Goal: Navigation & Orientation: Find specific page/section

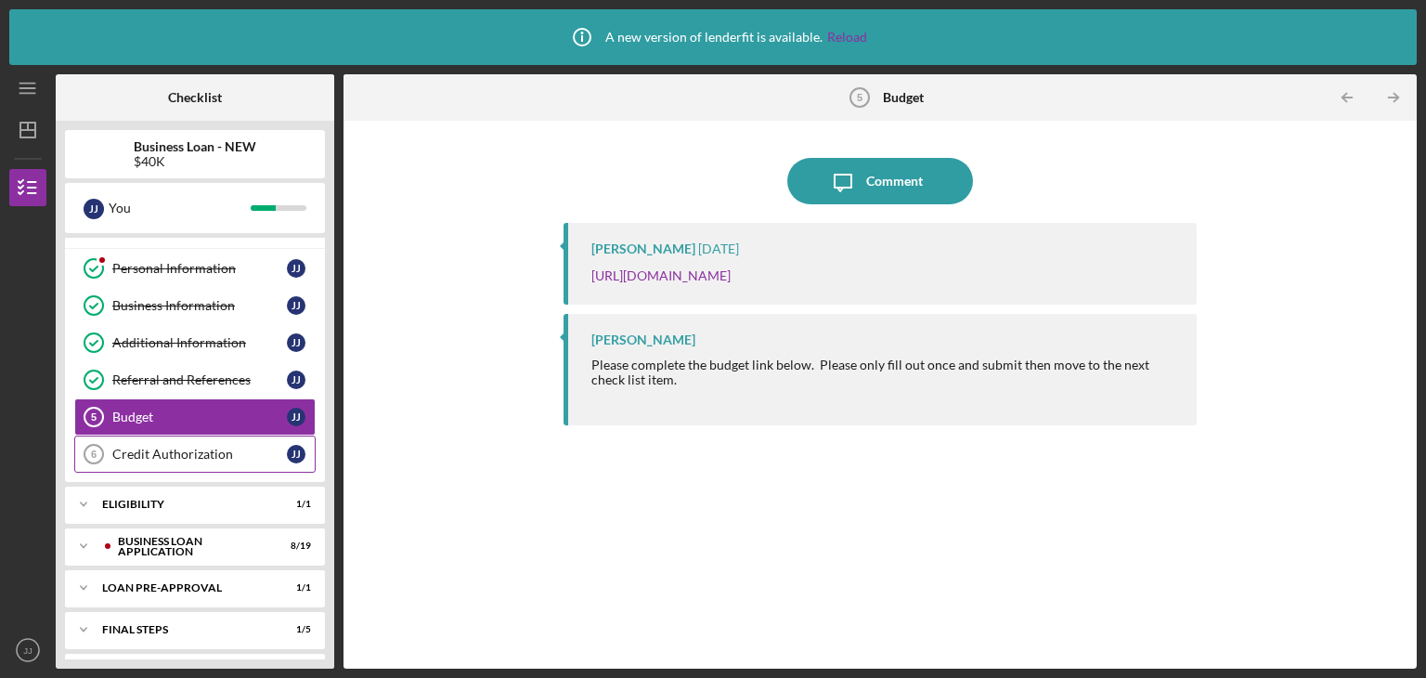
scroll to position [64, 0]
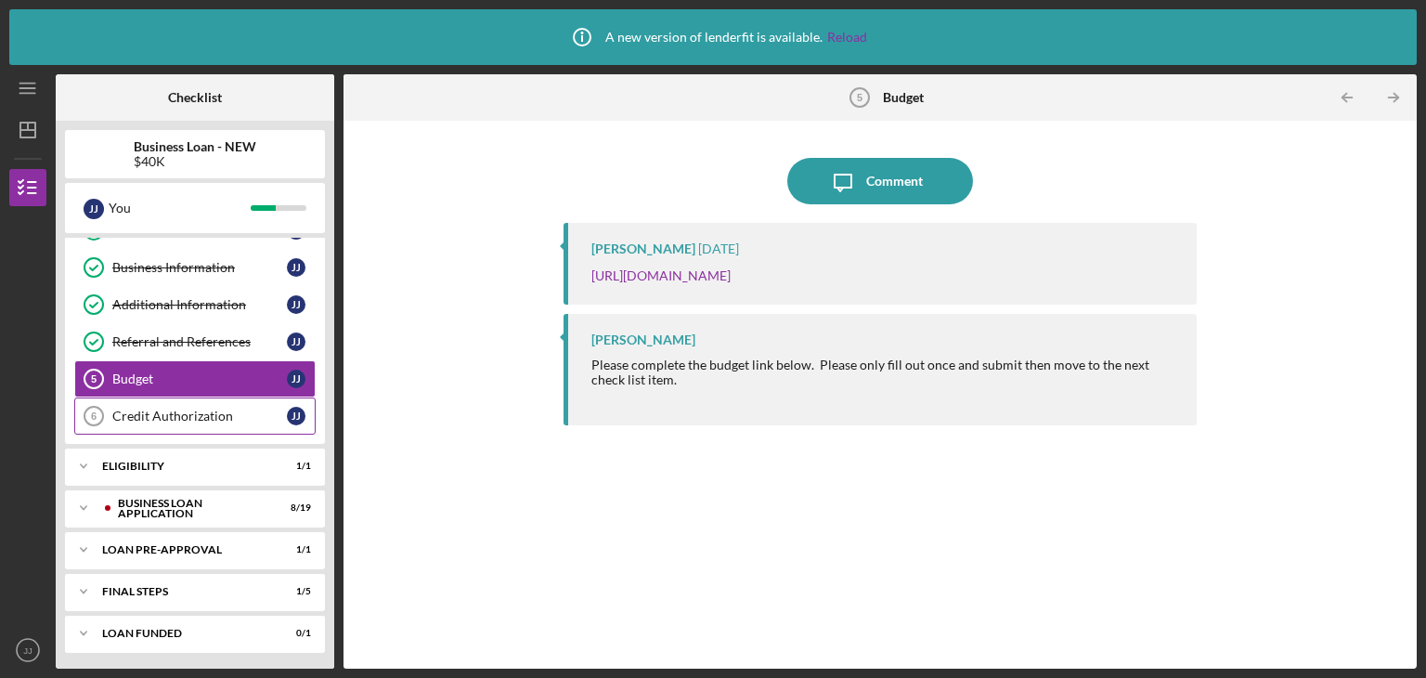
click at [216, 409] on div "Credit Authorization" at bounding box center [199, 416] width 175 height 15
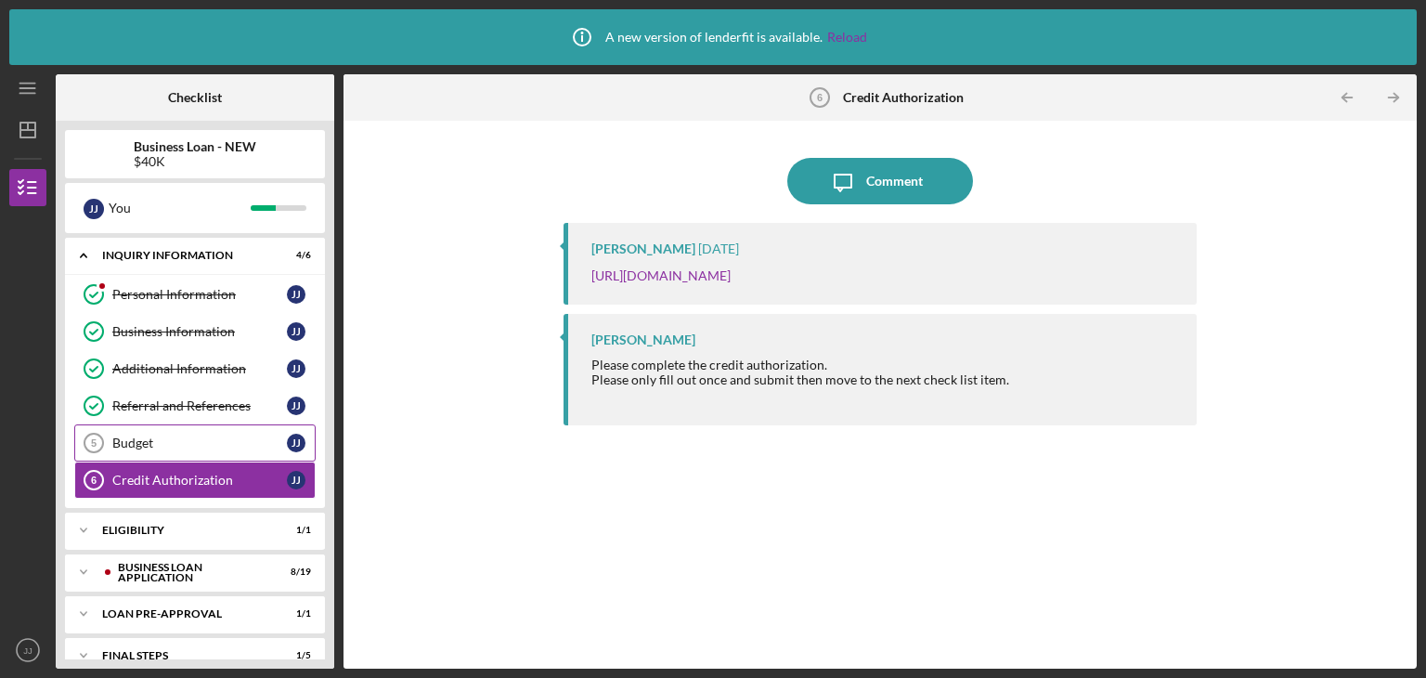
drag, startPoint x: 219, startPoint y: 452, endPoint x: 226, endPoint y: 443, distance: 11.3
click at [222, 449] on link "Budget 5 Budget J J" at bounding box center [194, 442] width 241 height 37
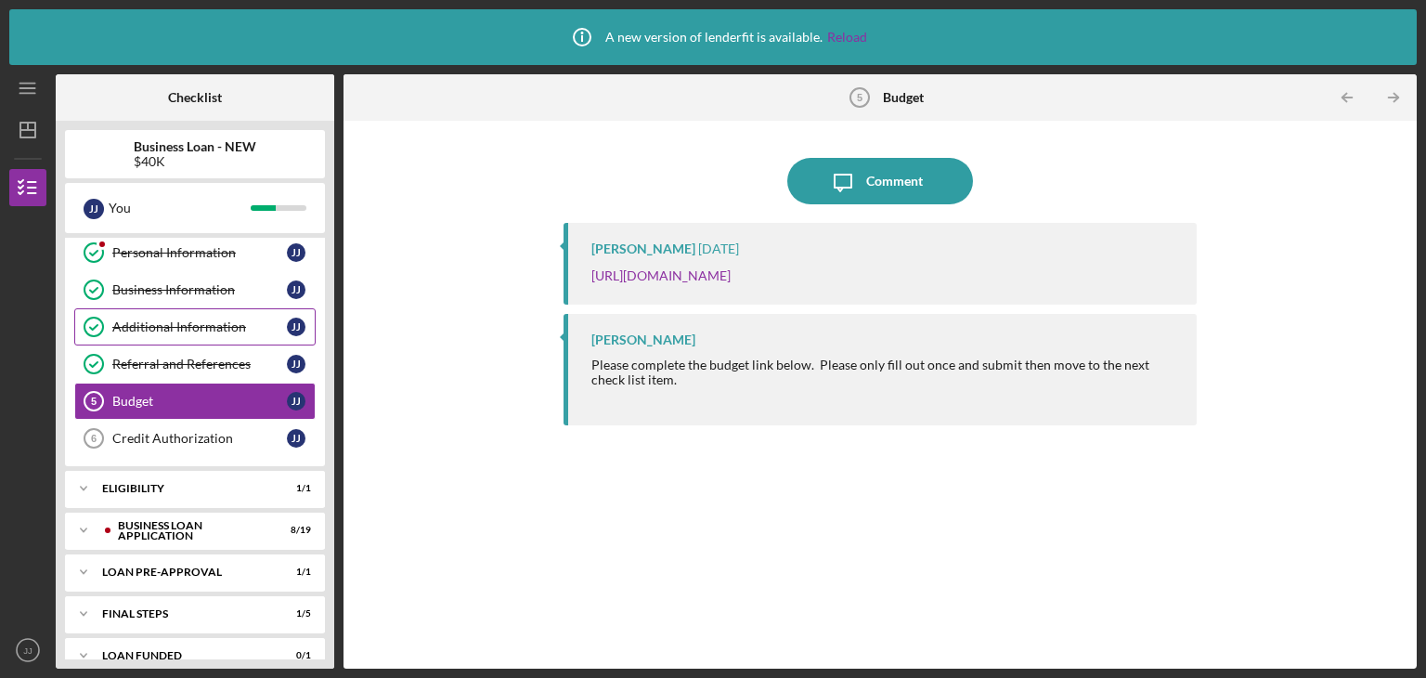
scroll to position [64, 0]
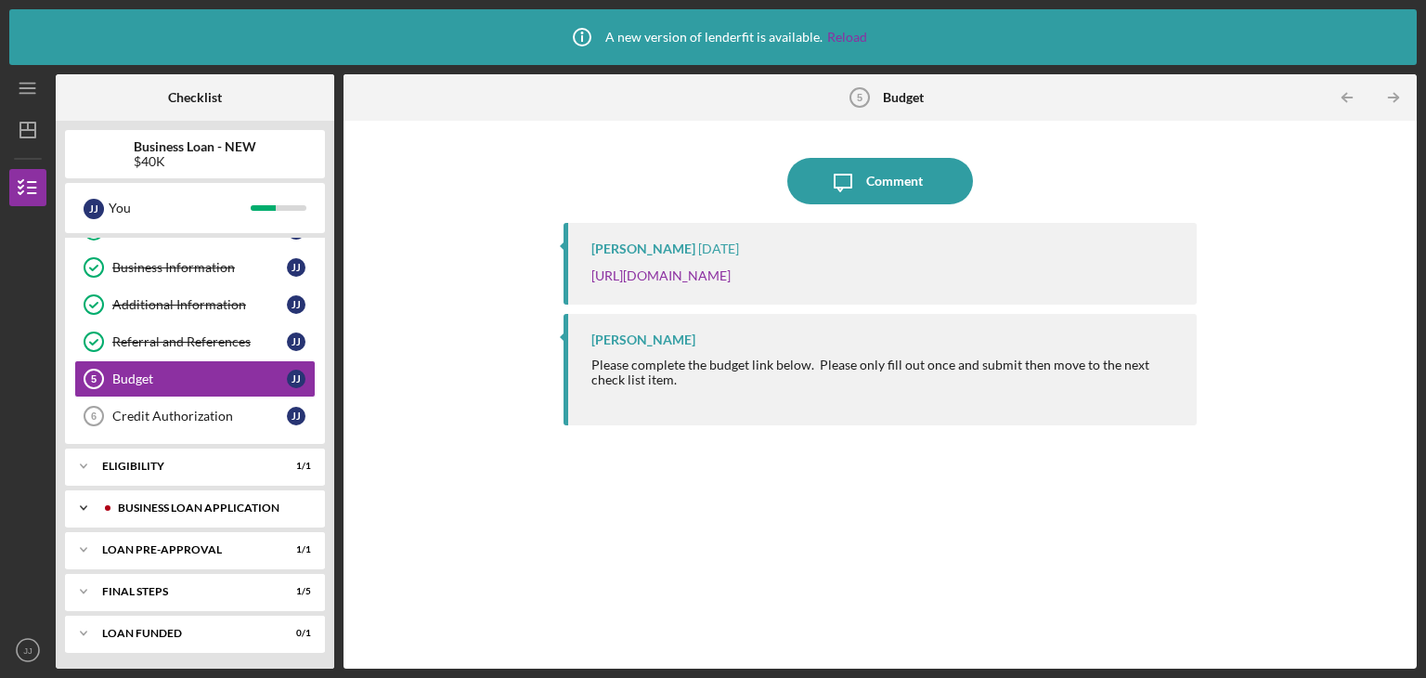
click at [206, 512] on div "Icon/Expander BUSINESS LOAN APPLICATION 8 / 19" at bounding box center [195, 507] width 260 height 37
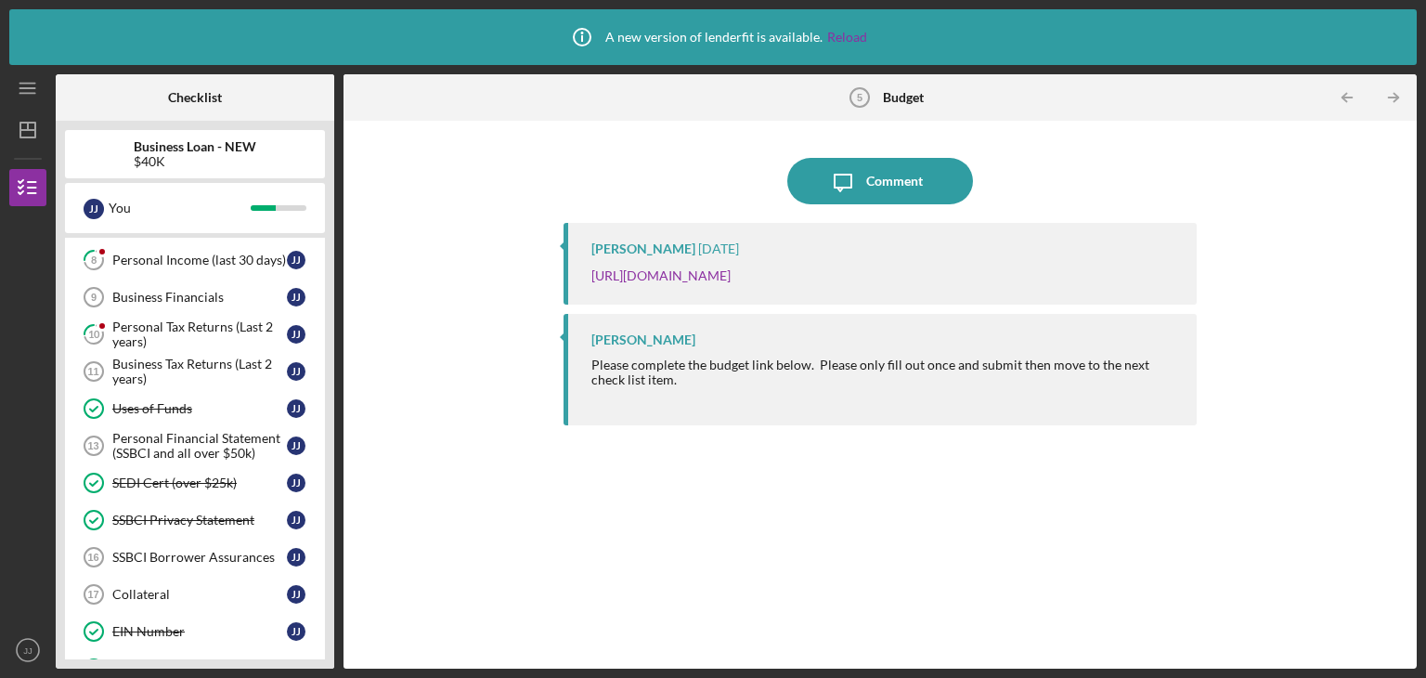
scroll to position [435, 0]
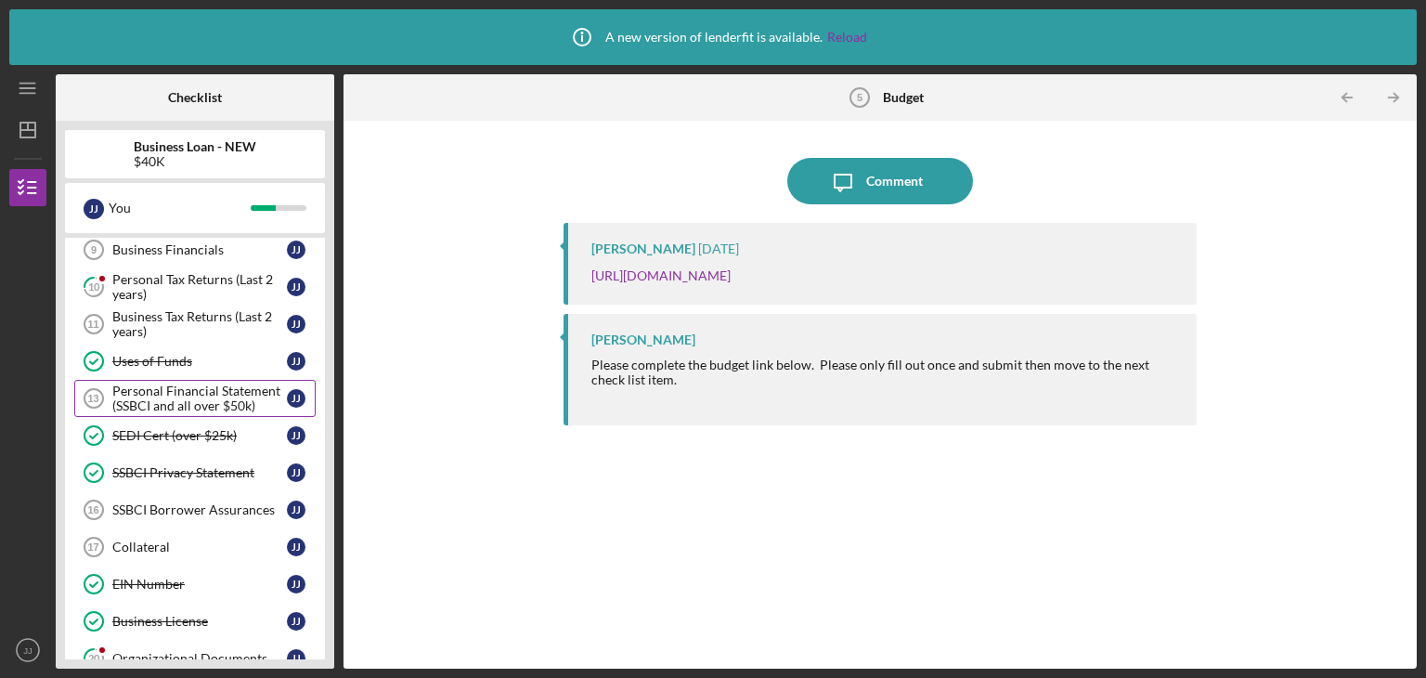
click at [205, 396] on div "Personal Financial Statement (SSBCI and all over $50k)" at bounding box center [199, 398] width 175 height 30
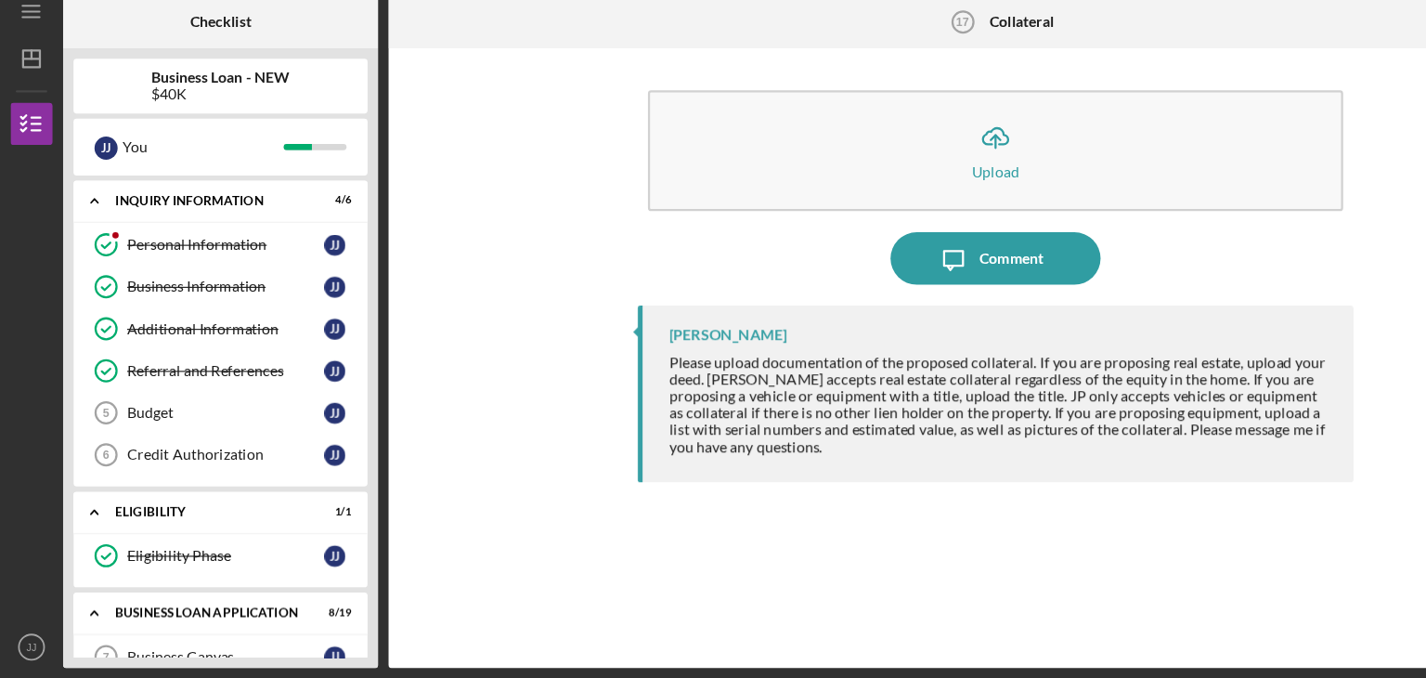
scroll to position [555, 0]
